Goal: Information Seeking & Learning: Learn about a topic

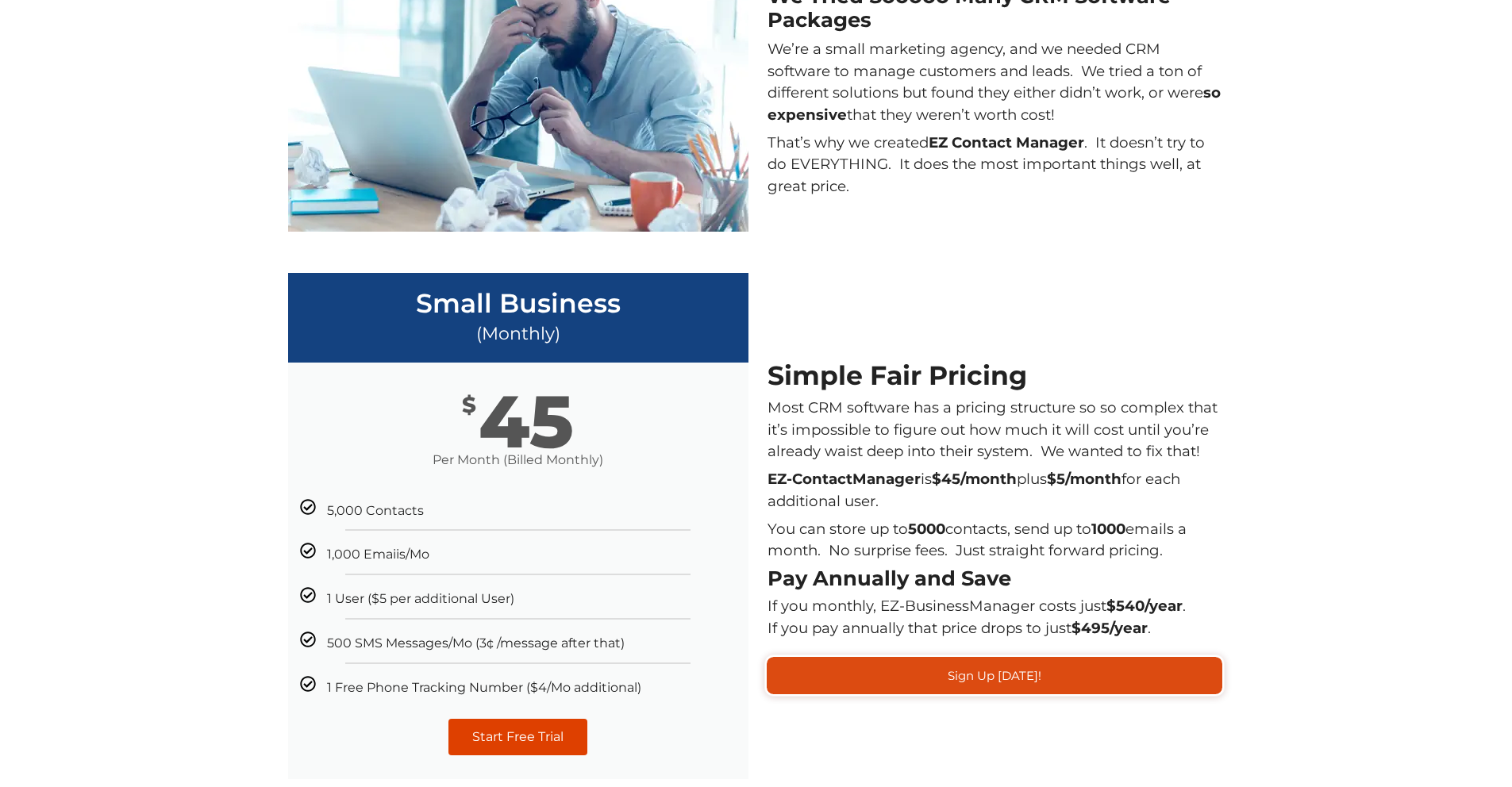
scroll to position [1580, 0]
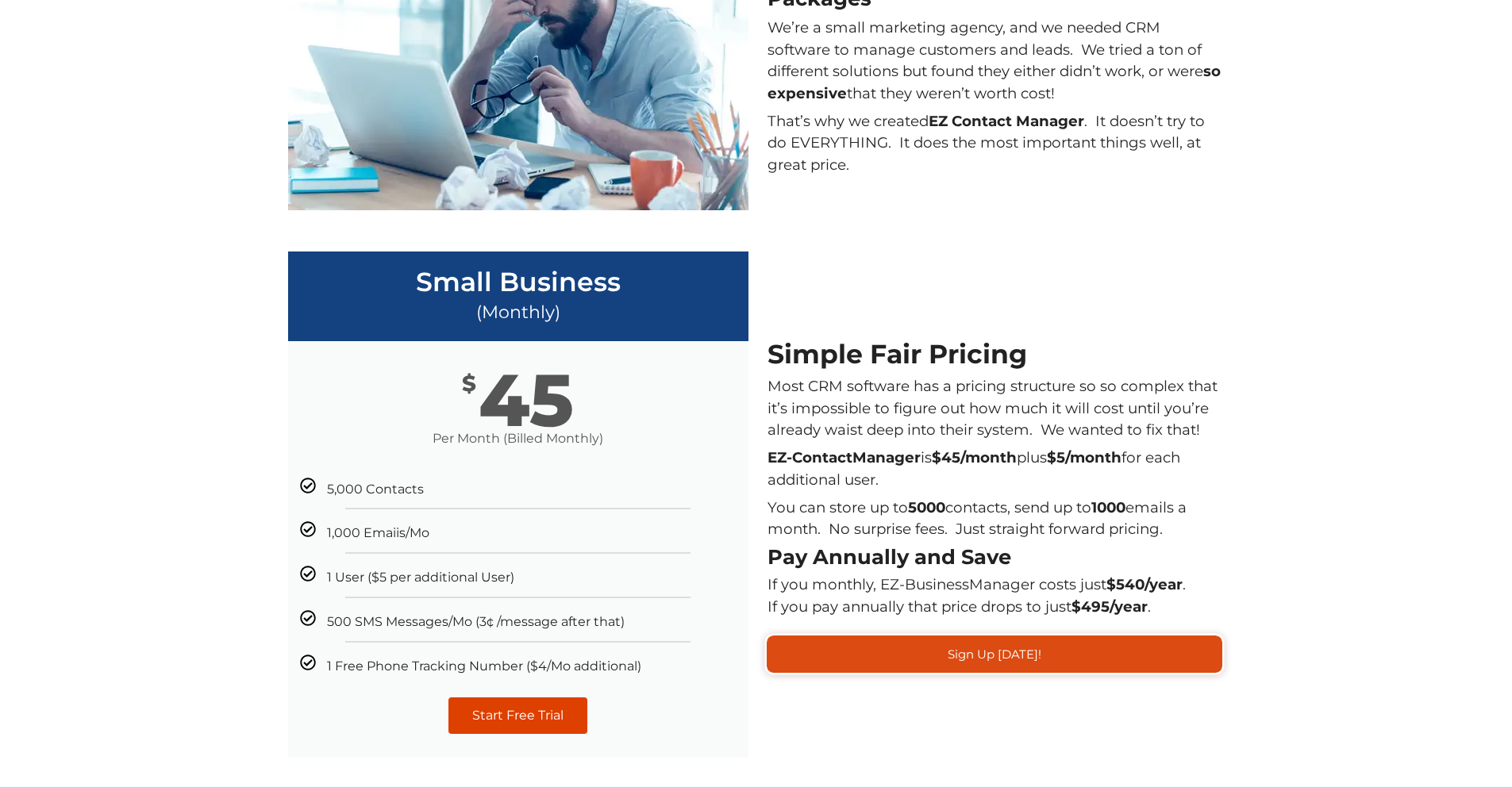
drag, startPoint x: 769, startPoint y: 463, endPoint x: 1167, endPoint y: 492, distance: 399.1
click at [1166, 496] on p "You can store up to 5000 contacts, send up to 1000 emails a month. No surprise …" at bounding box center [994, 518] width 454 height 44
click at [1168, 496] on p "You can store up to 5000 contacts, send up to 1000 emails a month. No surprise …" at bounding box center [994, 518] width 454 height 44
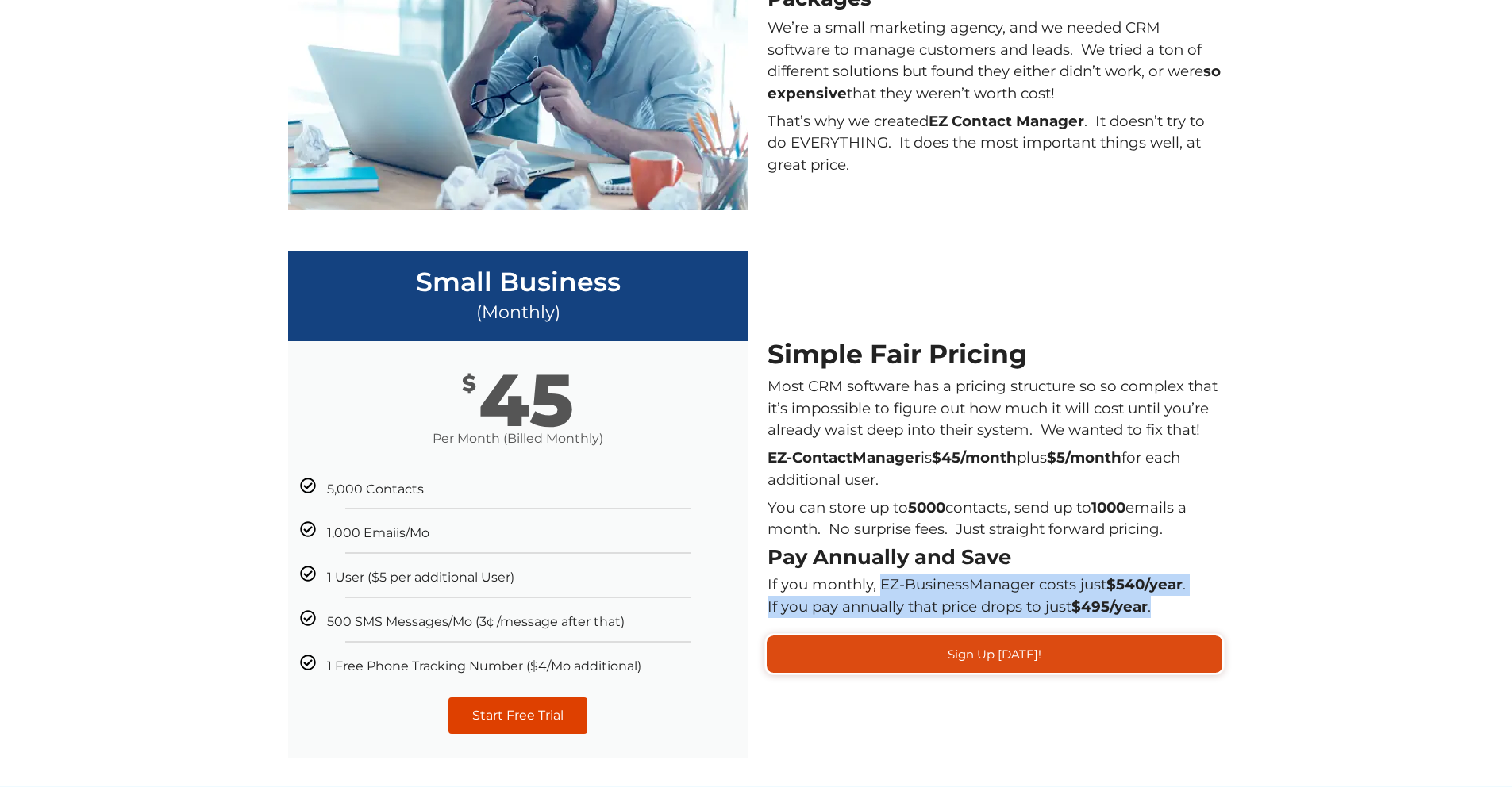
drag, startPoint x: 895, startPoint y: 548, endPoint x: 1213, endPoint y: 558, distance: 318.2
click at [1213, 573] on div "If you monthly, EZ-BusinessManager costs just $540/year . If you pay annually t…" at bounding box center [994, 595] width 454 height 44
click at [1118, 598] on strong "$495/year" at bounding box center [1109, 606] width 76 height 17
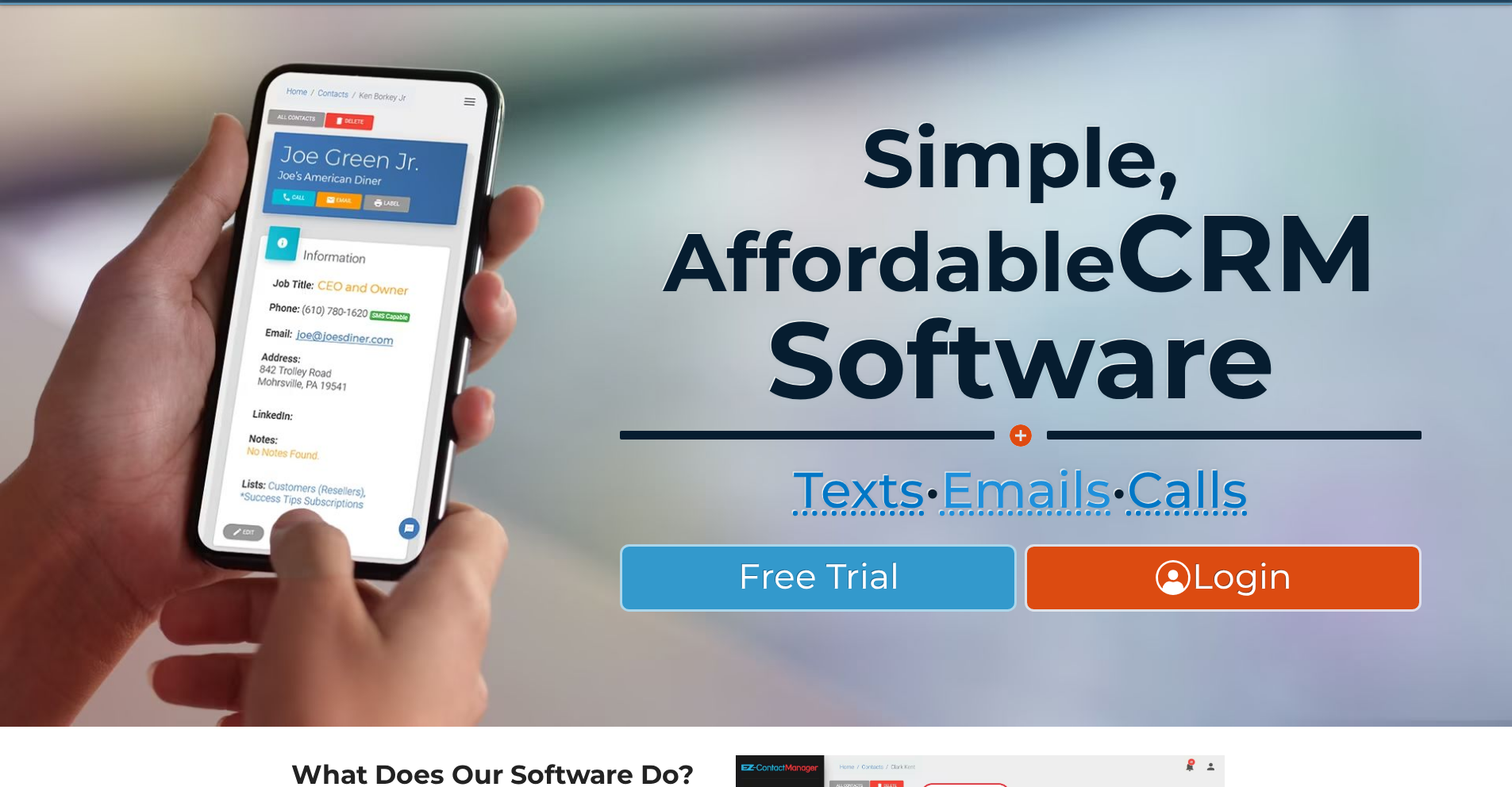
scroll to position [0, 0]
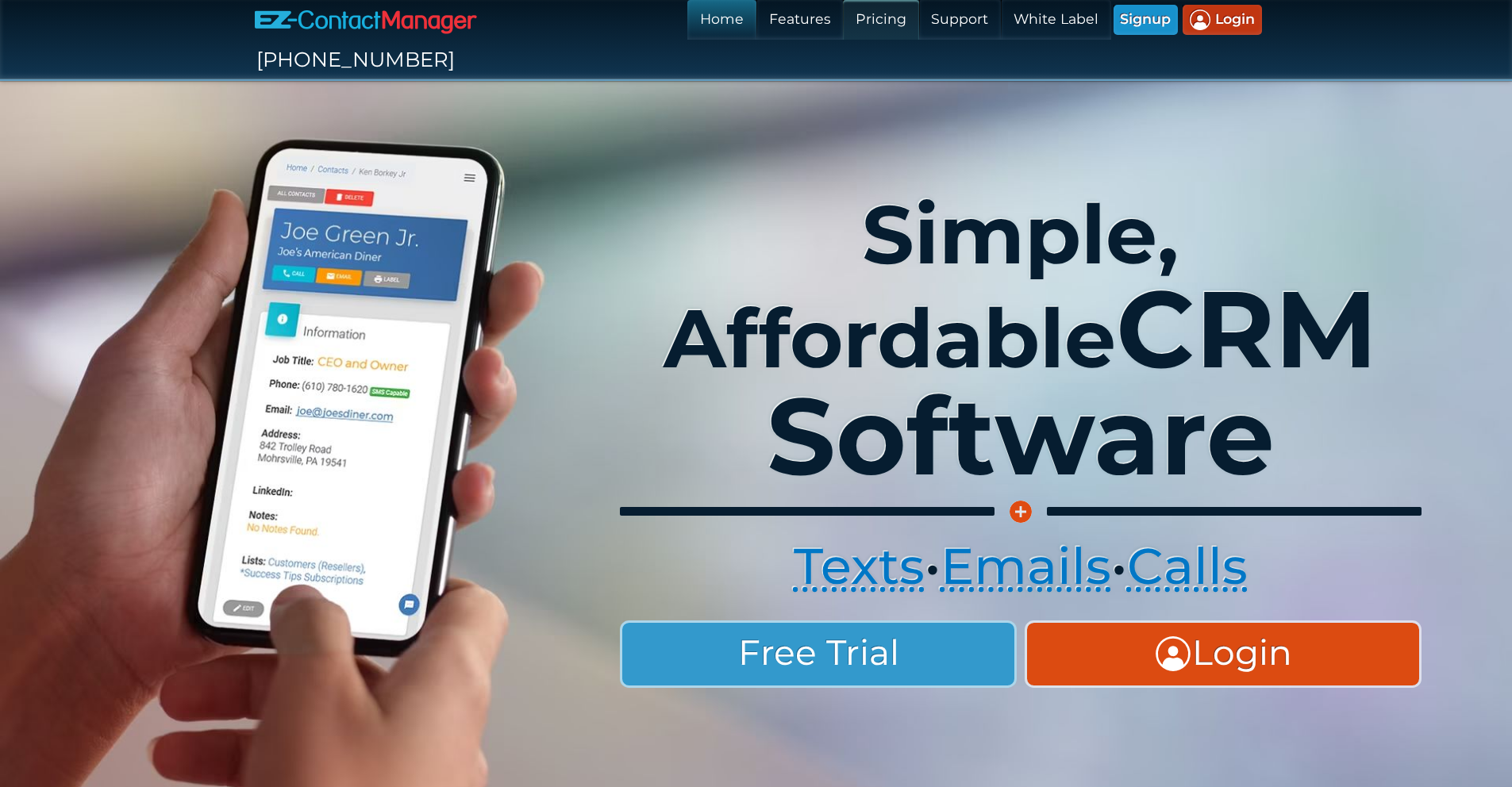
click at [843, 27] on link "Pricing" at bounding box center [880, 20] width 75 height 40
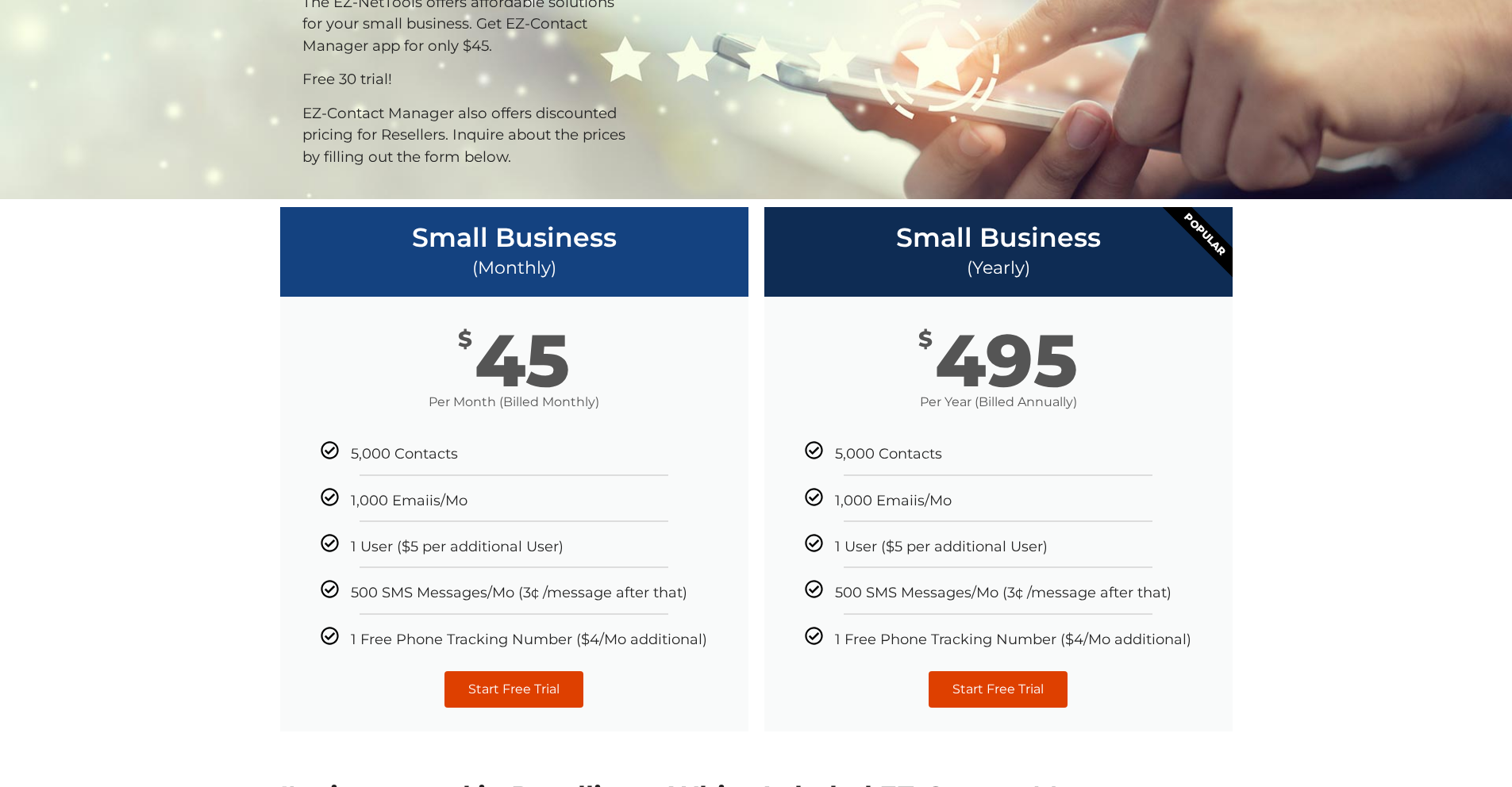
scroll to position [235, 0]
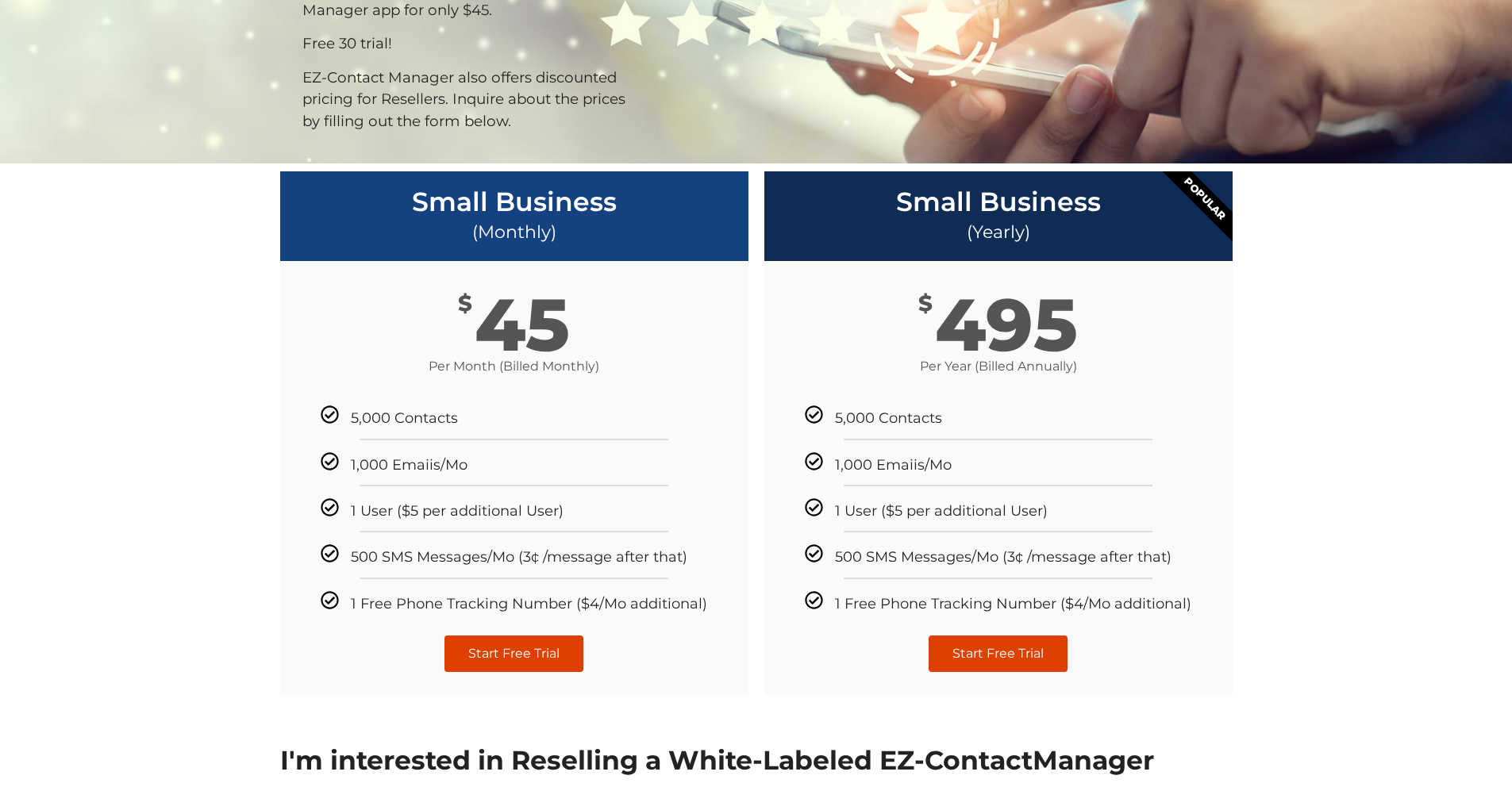
drag, startPoint x: 343, startPoint y: 377, endPoint x: 683, endPoint y: 556, distance: 384.2
click at [683, 556] on ul "5,000 Contacts 1,000 Emaiis/Mo 1 User ($5 per additional User) 500 SMS Messages…" at bounding box center [513, 508] width 411 height 206
click at [642, 596] on span "1 Free Phone Tracking Number ($4/Mo additional)" at bounding box center [529, 604] width 356 height 16
drag, startPoint x: 409, startPoint y: 563, endPoint x: 748, endPoint y: 571, distance: 339.1
click at [748, 571] on div "Small Business (Monthly) $ 45 Per Month (Billed Monthly) 5,000 Contacts 1,000 E…" at bounding box center [514, 434] width 484 height 540
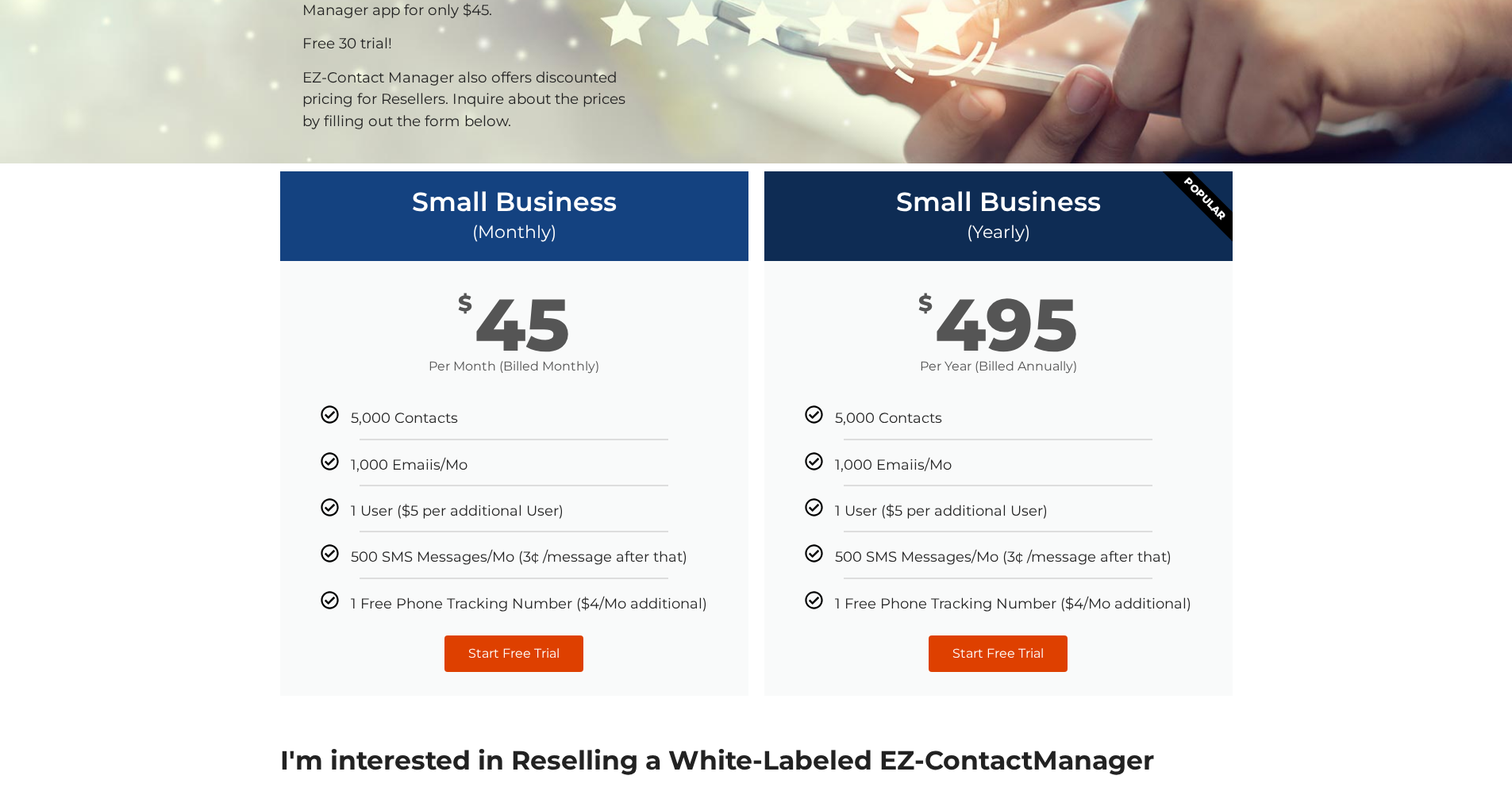
click at [620, 596] on span "1 Free Phone Tracking Number ($4/Mo additional)" at bounding box center [529, 604] width 356 height 16
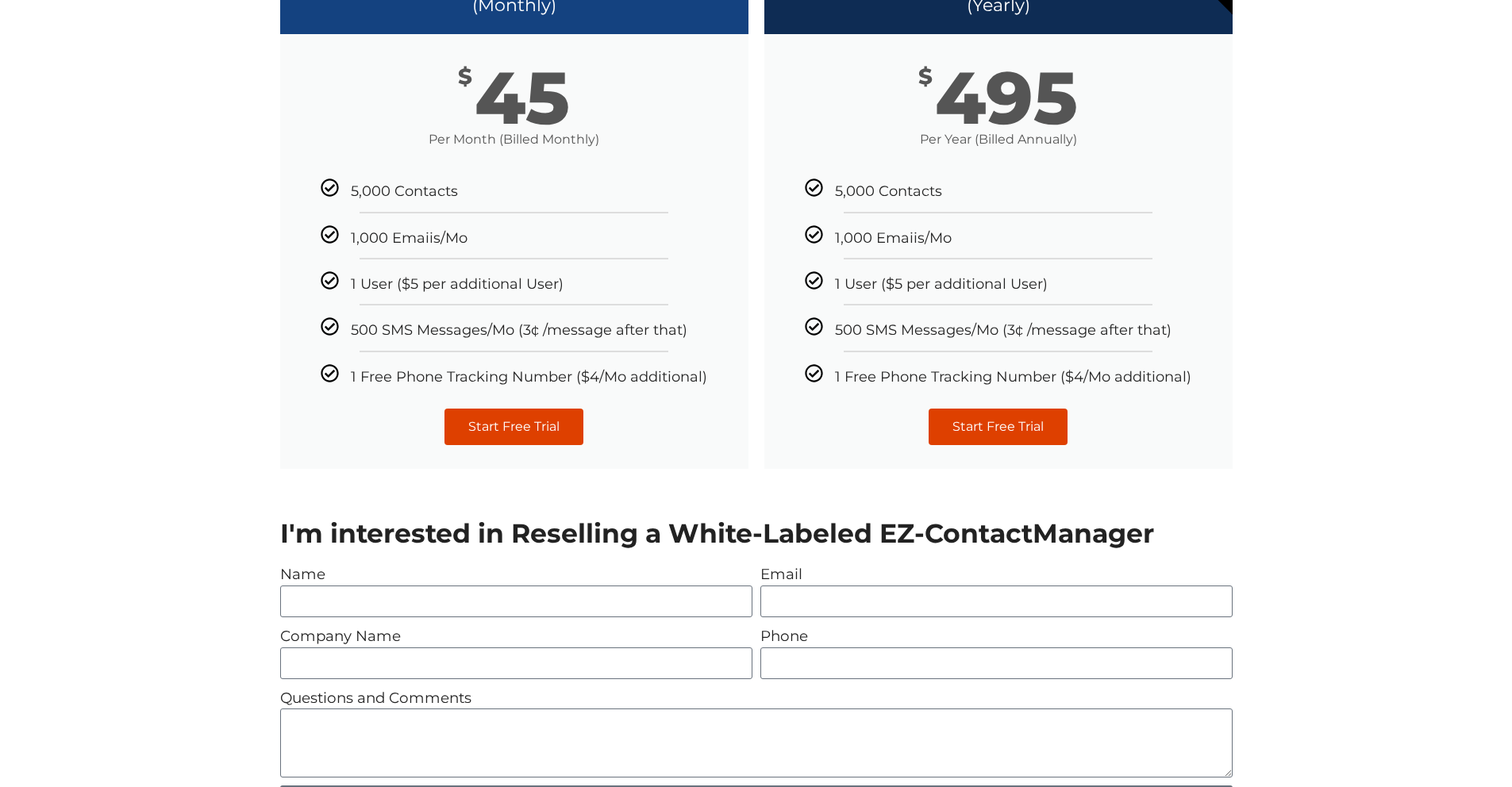
scroll to position [453, 0]
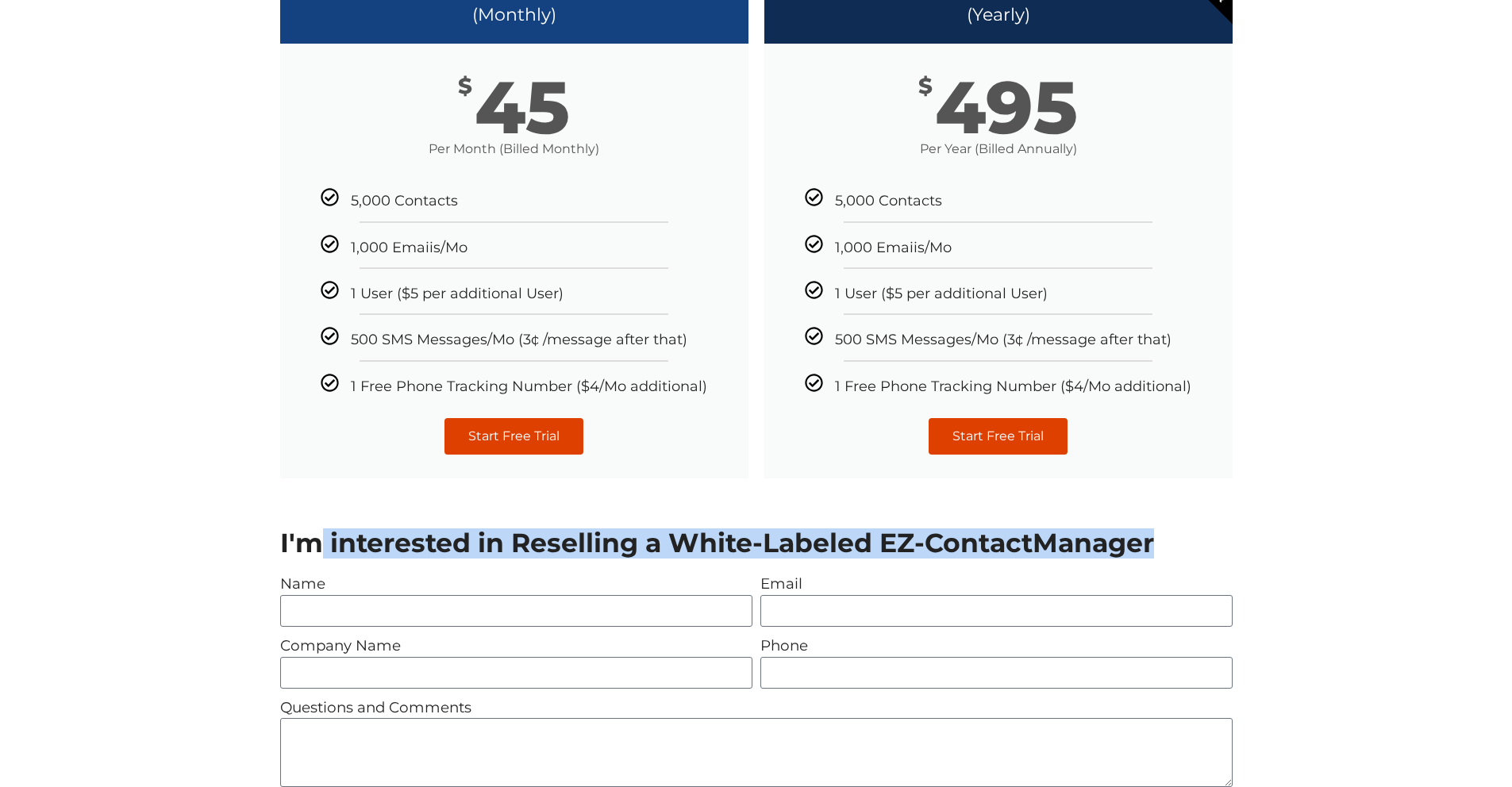
drag, startPoint x: 309, startPoint y: 504, endPoint x: 995, endPoint y: 522, distance: 686.2
click at [995, 523] on div "I'm interested in Reselling a White-Labeled EZ-ContactManager Name Email Compan…" at bounding box center [756, 679] width 968 height 312
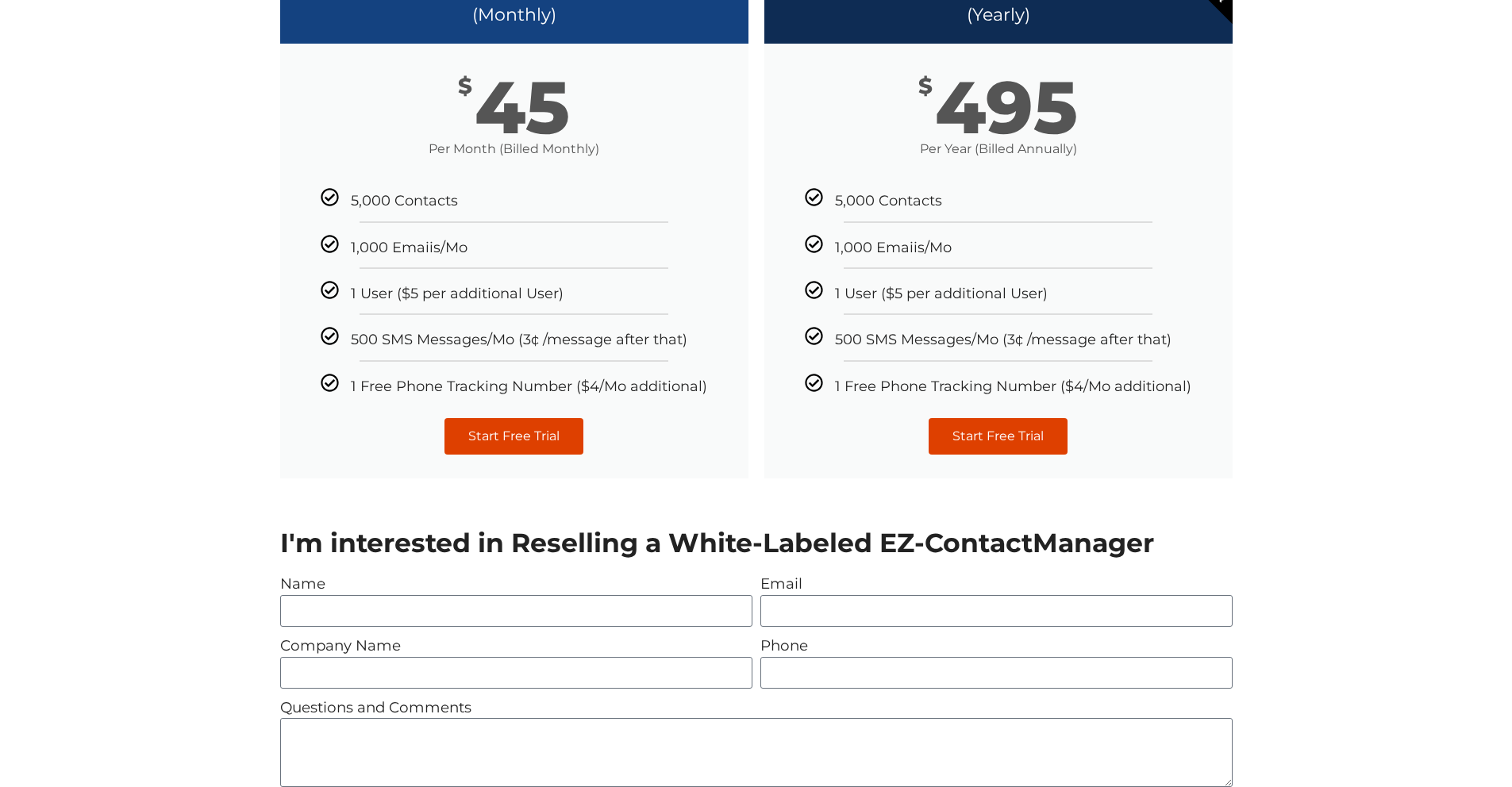
drag, startPoint x: 957, startPoint y: 515, endPoint x: 854, endPoint y: 496, distance: 104.7
click at [955, 531] on h2 "I'm interested in Reselling a White-Labeled EZ-ContactManager" at bounding box center [756, 543] width 952 height 26
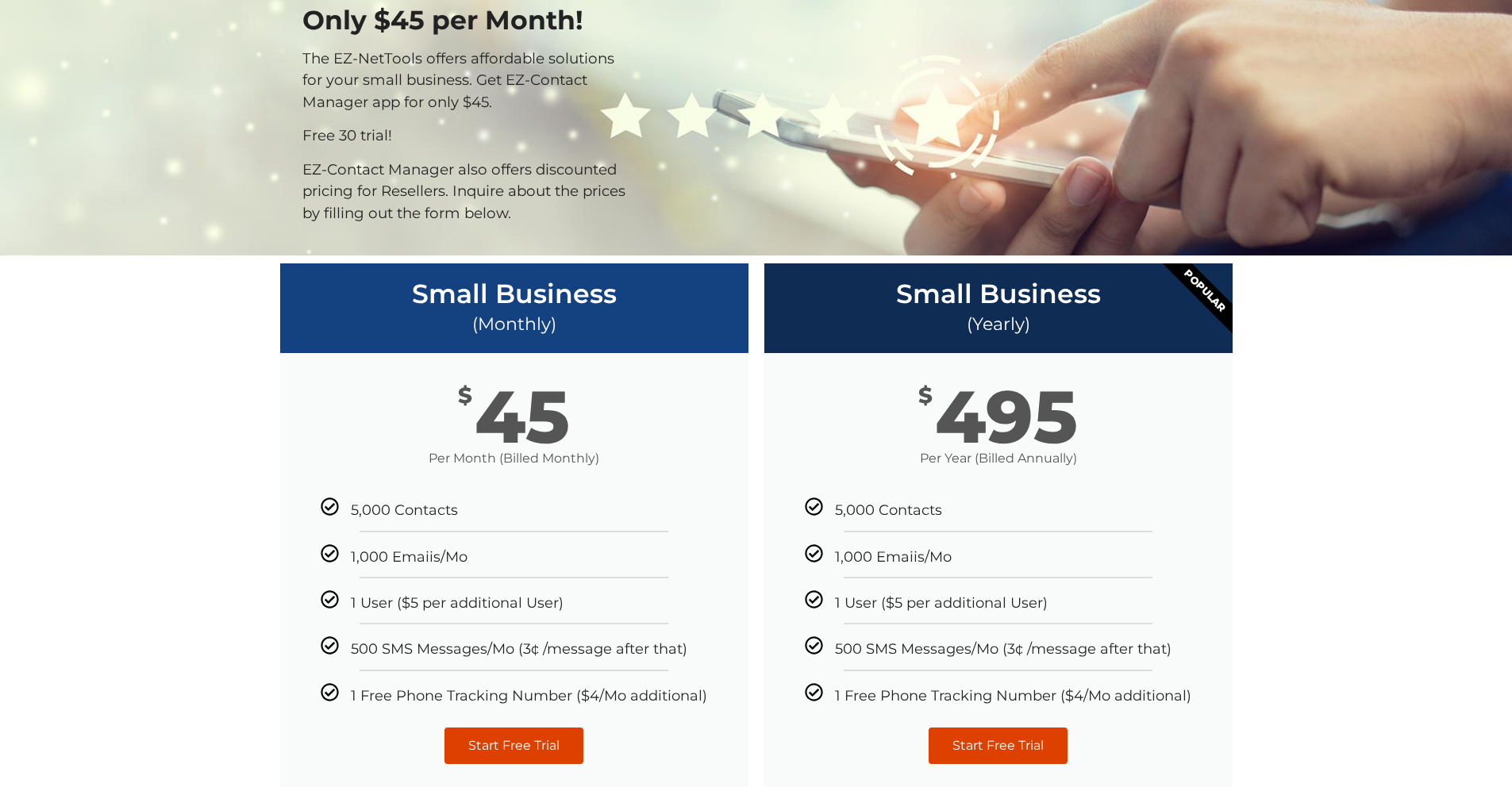
scroll to position [0, 0]
